Goal: Navigation & Orientation: Find specific page/section

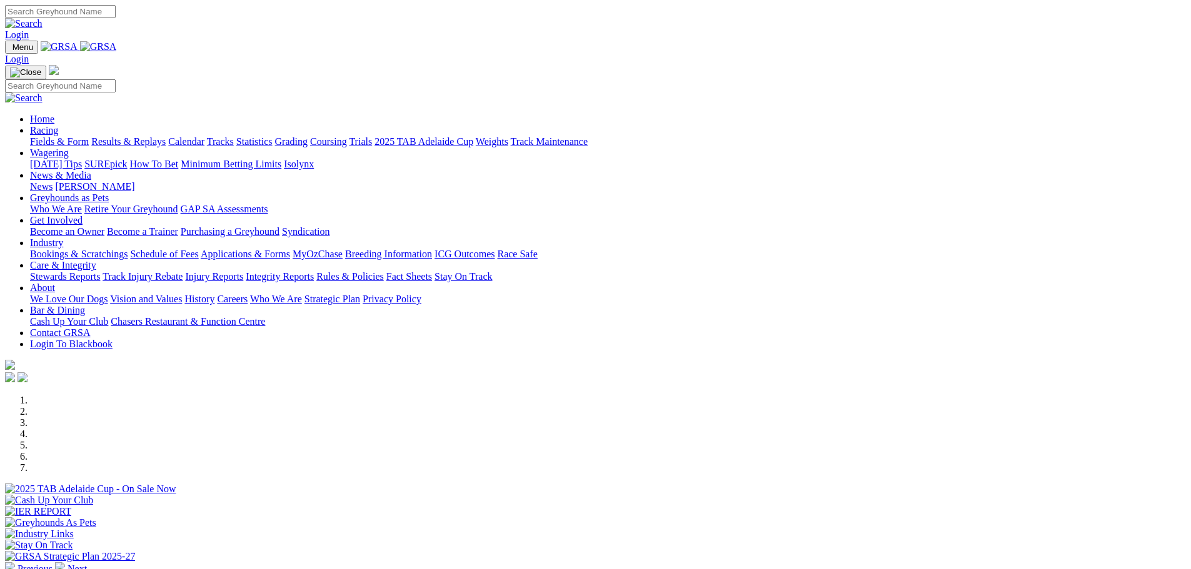
click at [58, 125] on link "Racing" at bounding box center [44, 130] width 28 height 11
click at [307, 136] on link "Grading" at bounding box center [291, 141] width 32 height 11
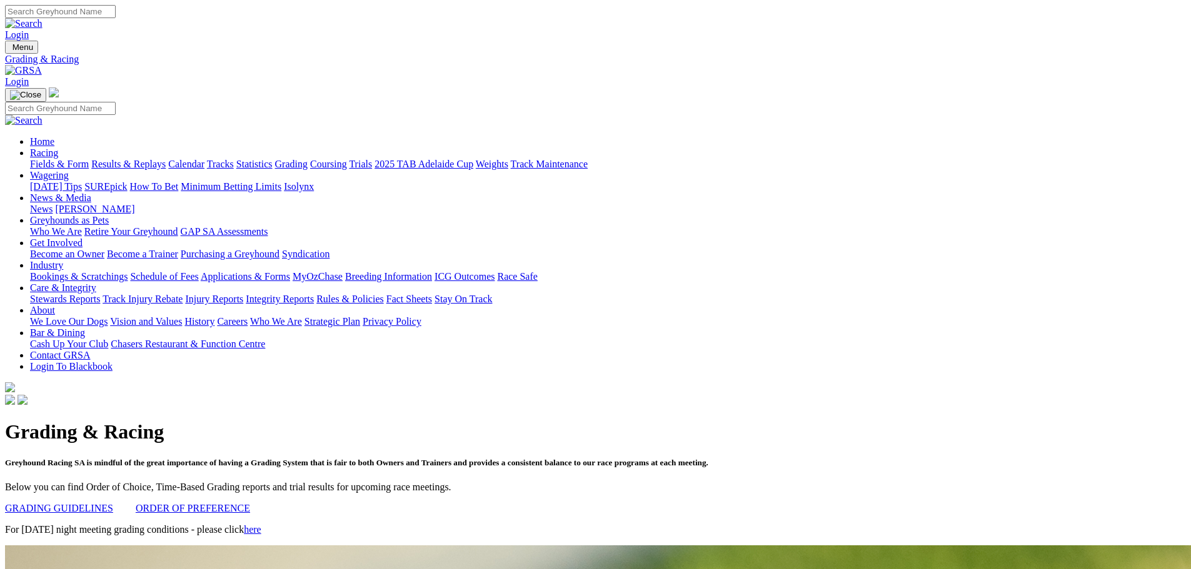
click at [89, 159] on link "Fields & Form" at bounding box center [59, 164] width 59 height 11
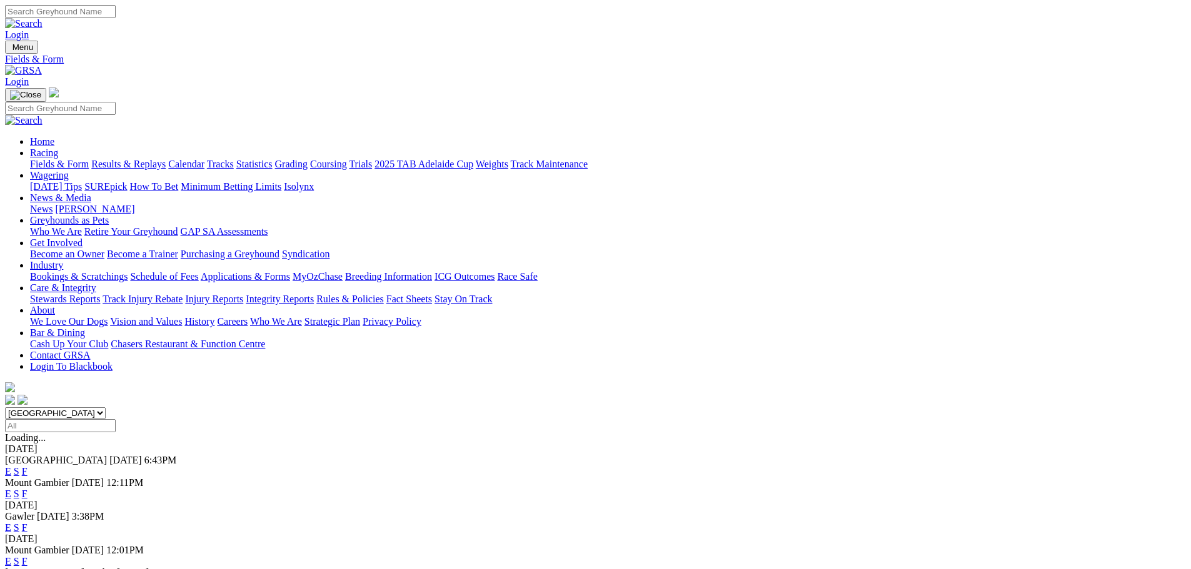
click at [127, 271] on link "Bookings & Scratchings" at bounding box center [78, 276] width 97 height 11
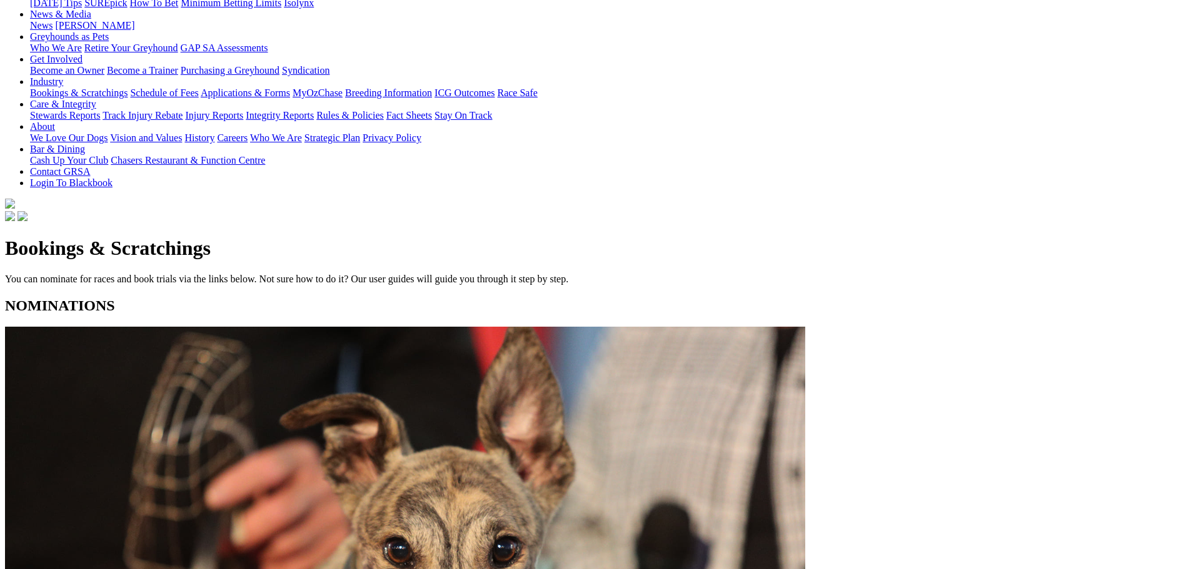
scroll to position [187, 0]
